Goal: Task Accomplishment & Management: Use online tool/utility

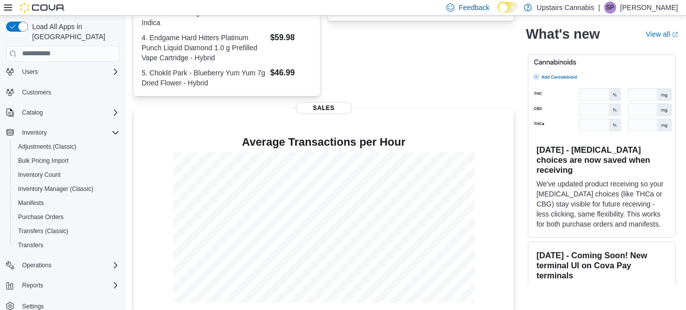
scroll to position [327, 0]
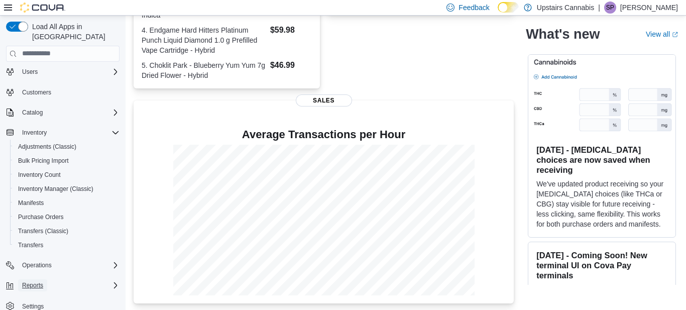
click at [38, 281] on span "Reports" at bounding box center [32, 285] width 21 height 8
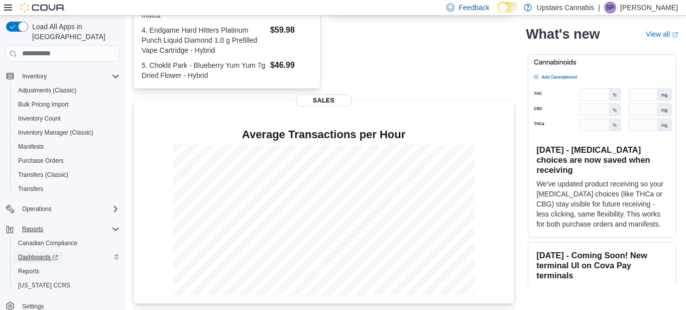
click at [20, 253] on span "Dashboards" at bounding box center [38, 257] width 40 height 8
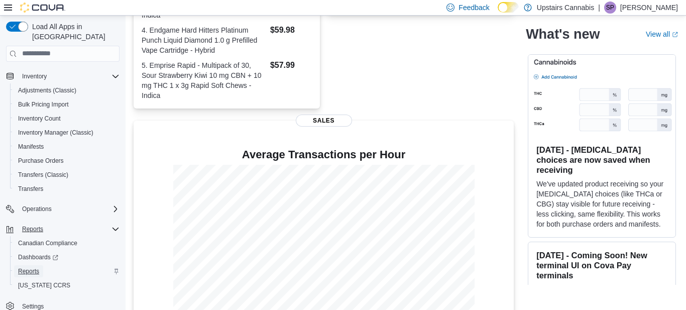
click at [23, 265] on span "Reports" at bounding box center [28, 271] width 21 height 12
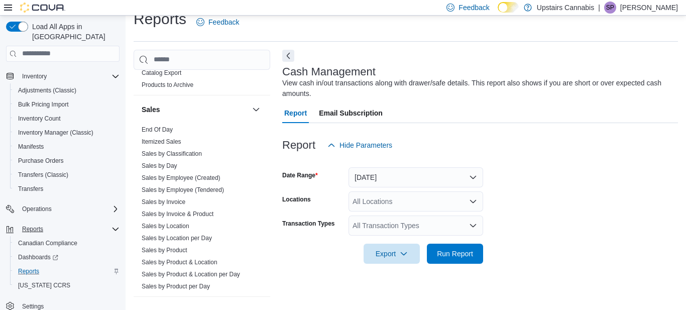
scroll to position [806, 0]
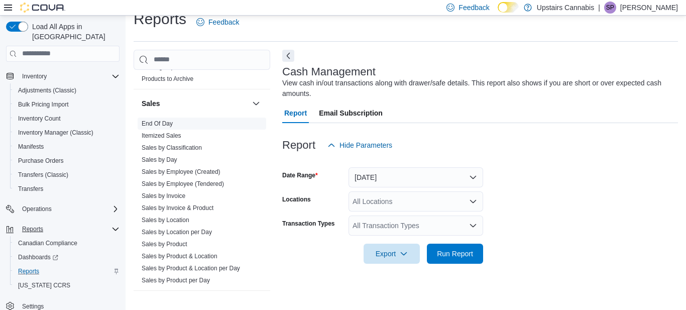
click at [161, 120] on link "End Of Day" at bounding box center [157, 123] width 31 height 7
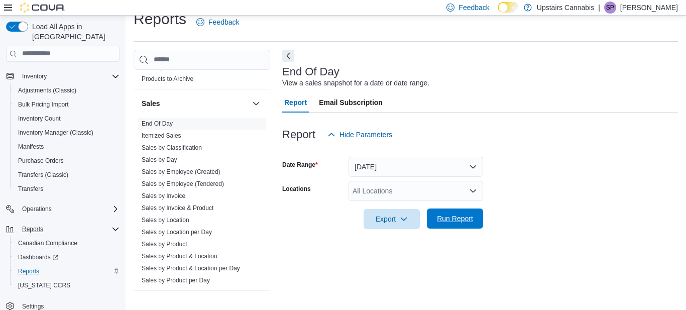
click at [453, 218] on span "Run Report" at bounding box center [455, 219] width 36 height 10
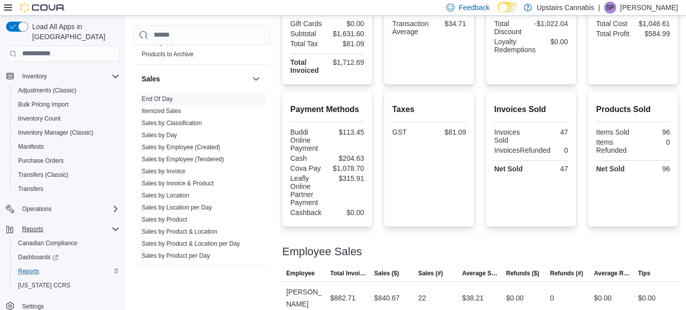
scroll to position [273, 0]
